Goal: Navigation & Orientation: Find specific page/section

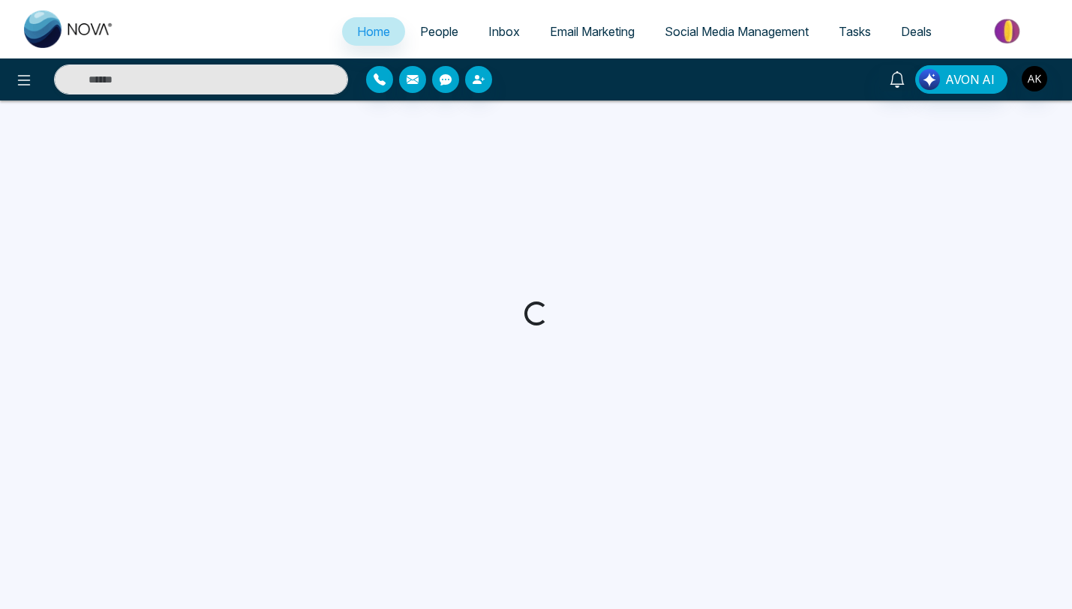
select select "*"
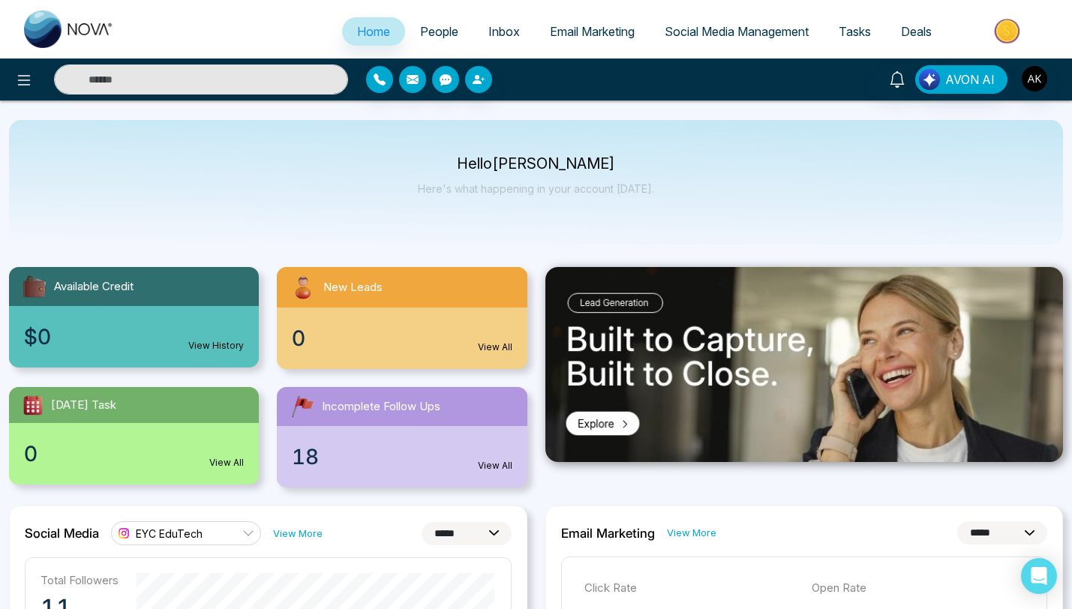
click at [428, 30] on span "People" at bounding box center [439, 31] width 38 height 15
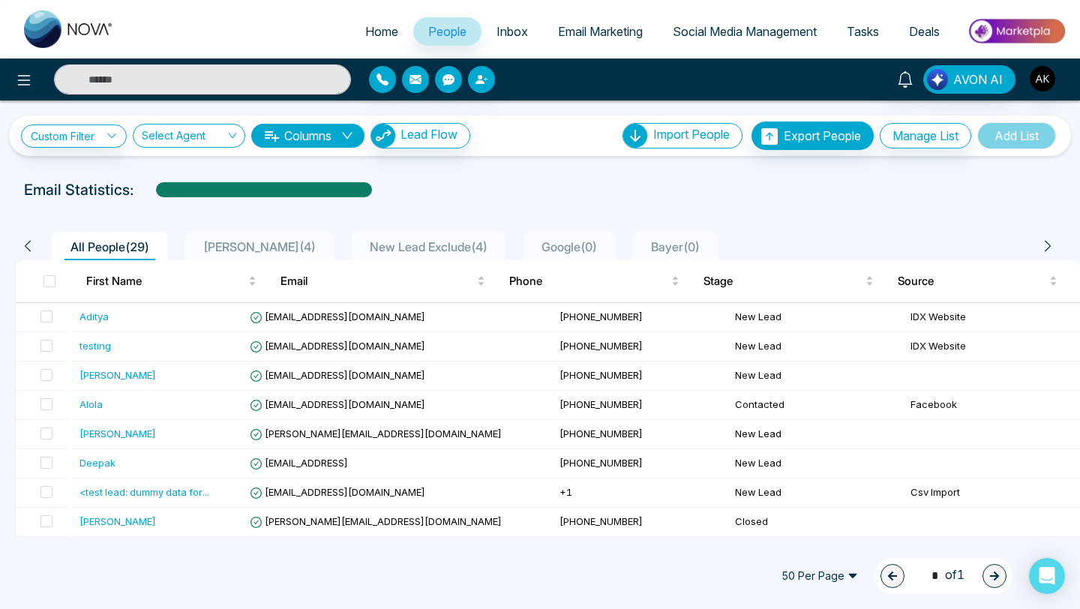
click at [497, 26] on span "Inbox" at bounding box center [513, 31] width 32 height 15
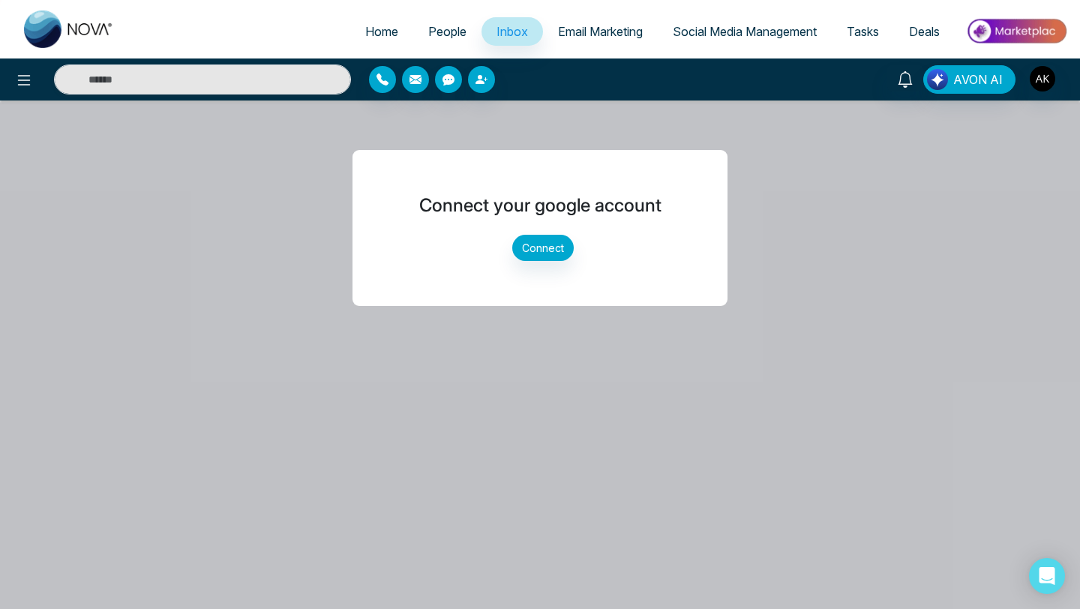
click at [598, 32] on span "Email Marketing" at bounding box center [600, 31] width 85 height 15
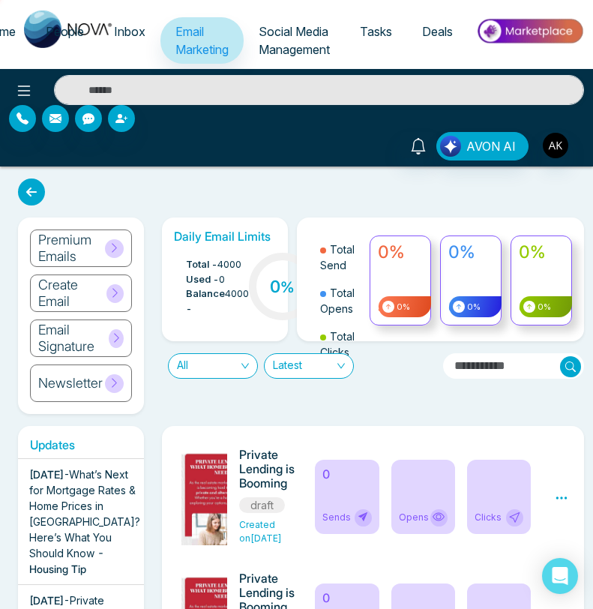
click at [290, 48] on span "Social Media Management" at bounding box center [294, 40] width 71 height 33
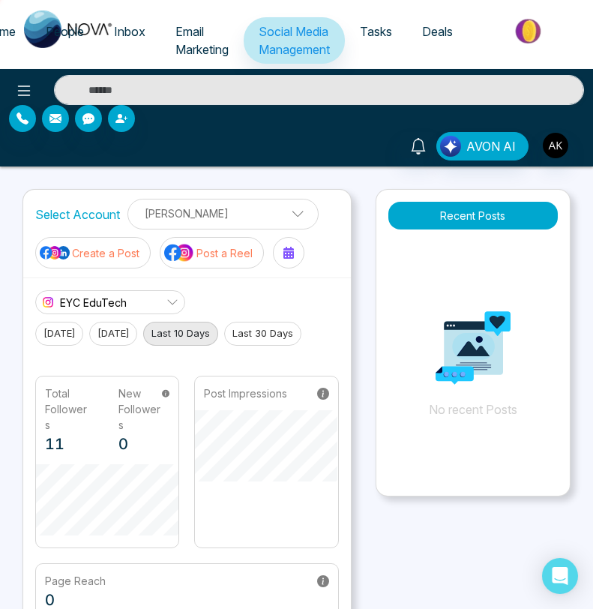
click at [206, 40] on link "Email Marketing" at bounding box center [202, 40] width 83 height 47
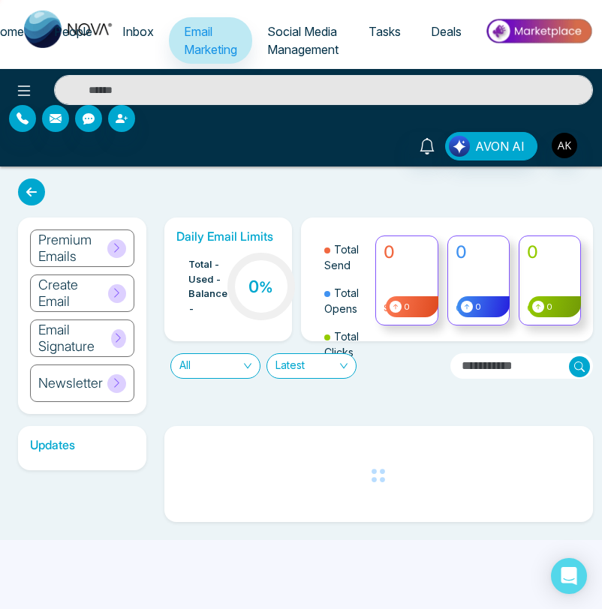
click at [12, 29] on span "Home" at bounding box center [7, 31] width 33 height 15
select select "*"
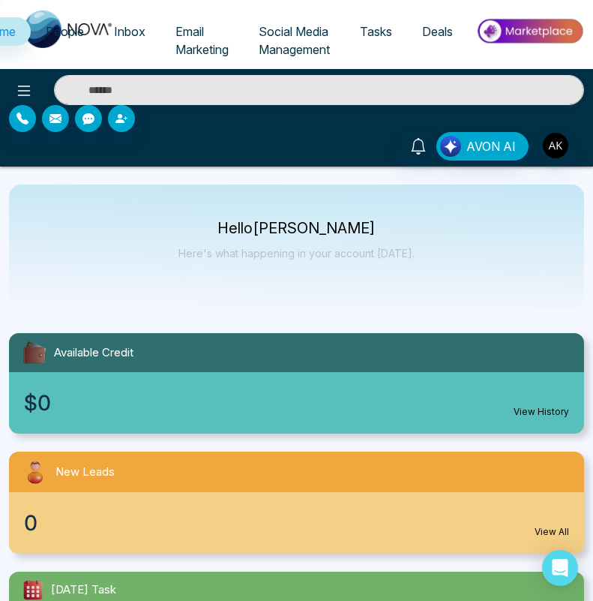
click at [369, 39] on link "Tasks" at bounding box center [376, 31] width 62 height 29
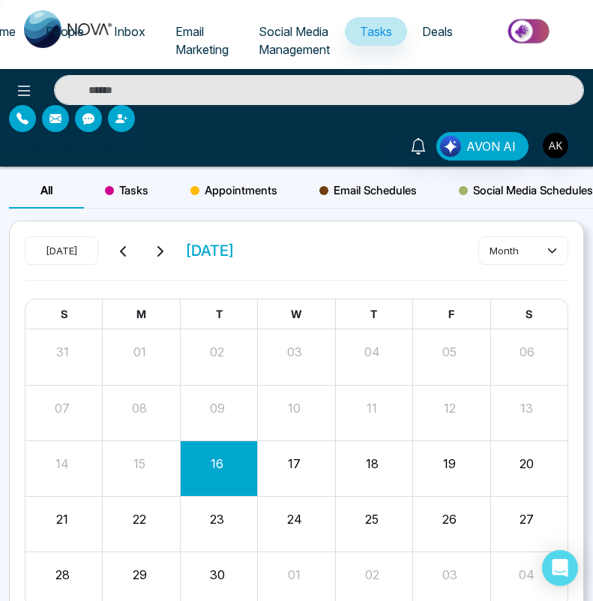
click at [431, 26] on span "Deals" at bounding box center [437, 31] width 31 height 15
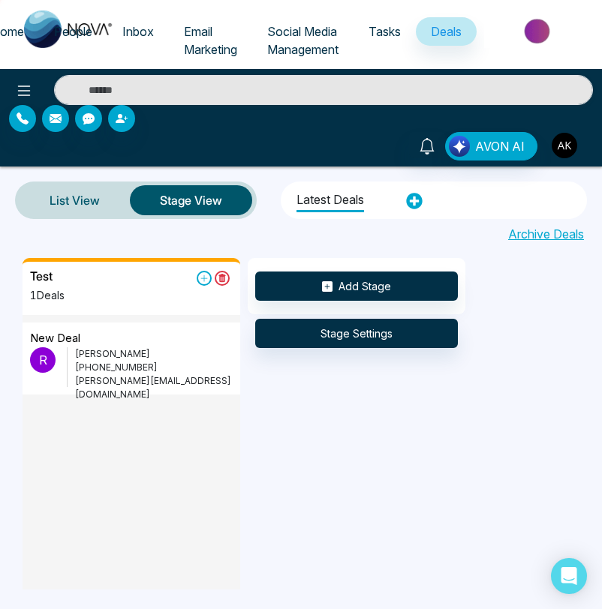
click at [573, 141] on img "button" at bounding box center [564, 146] width 26 height 26
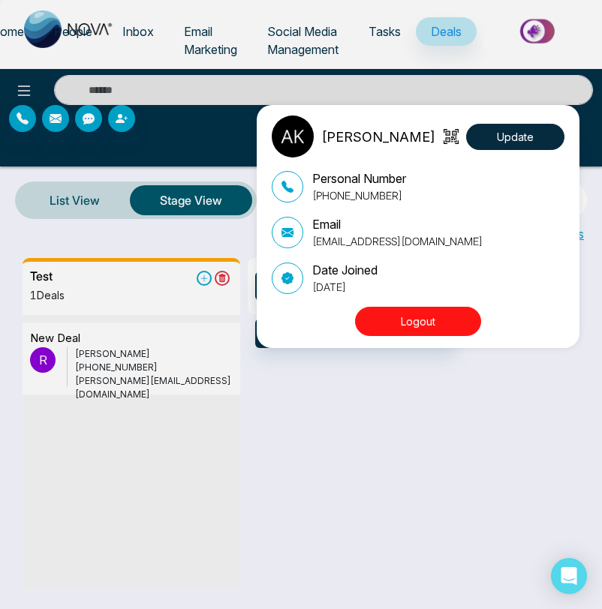
click at [431, 311] on button "Logout" at bounding box center [418, 321] width 126 height 29
